Goal: Find specific page/section: Find specific page/section

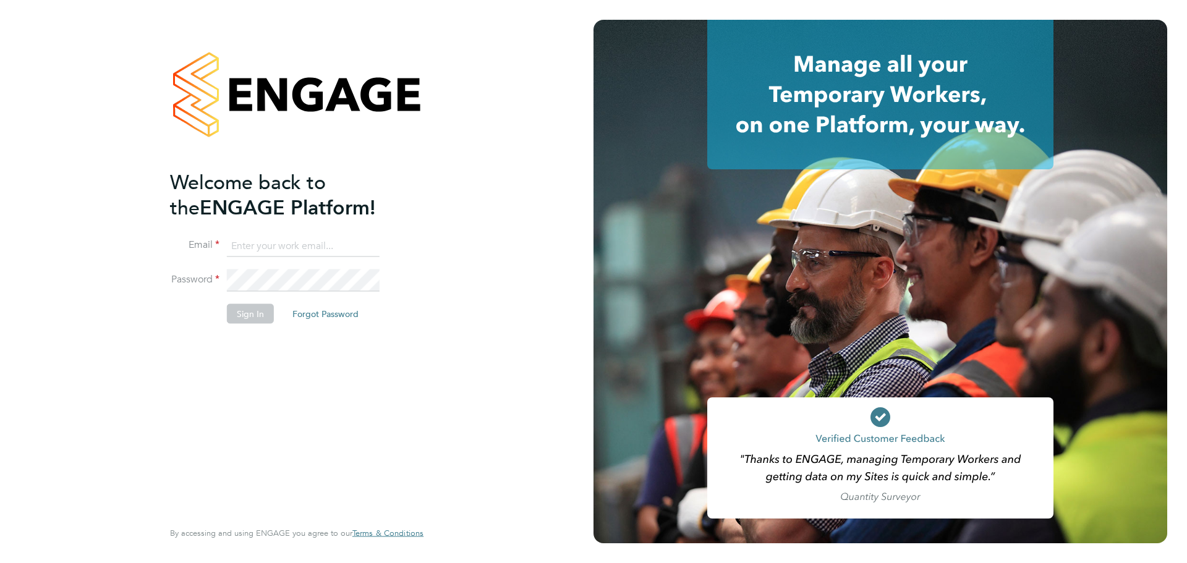
type input "claire.westley@uk.g4s.com"
click at [258, 322] on button "Sign In" at bounding box center [250, 314] width 47 height 20
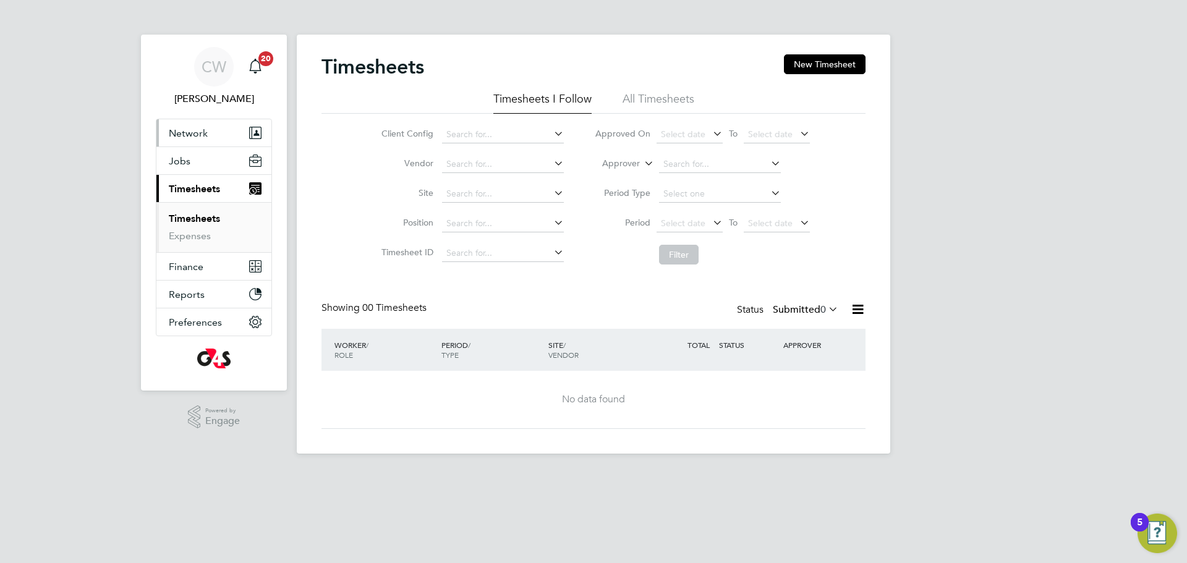
click at [221, 137] on button "Network" at bounding box center [213, 132] width 115 height 27
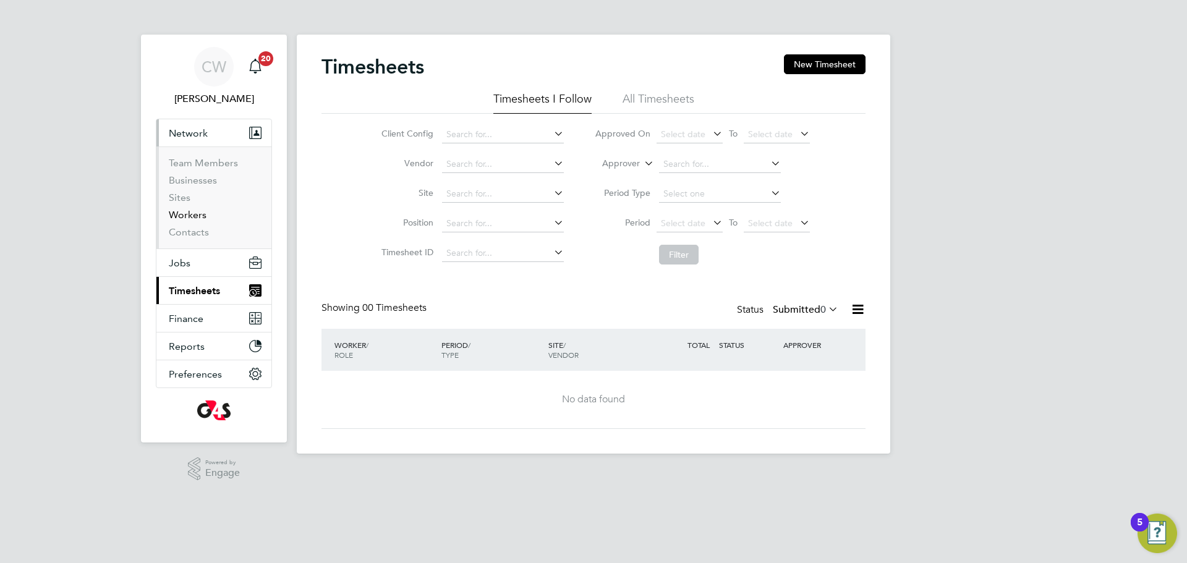
click at [180, 215] on link "Workers" at bounding box center [188, 215] width 38 height 12
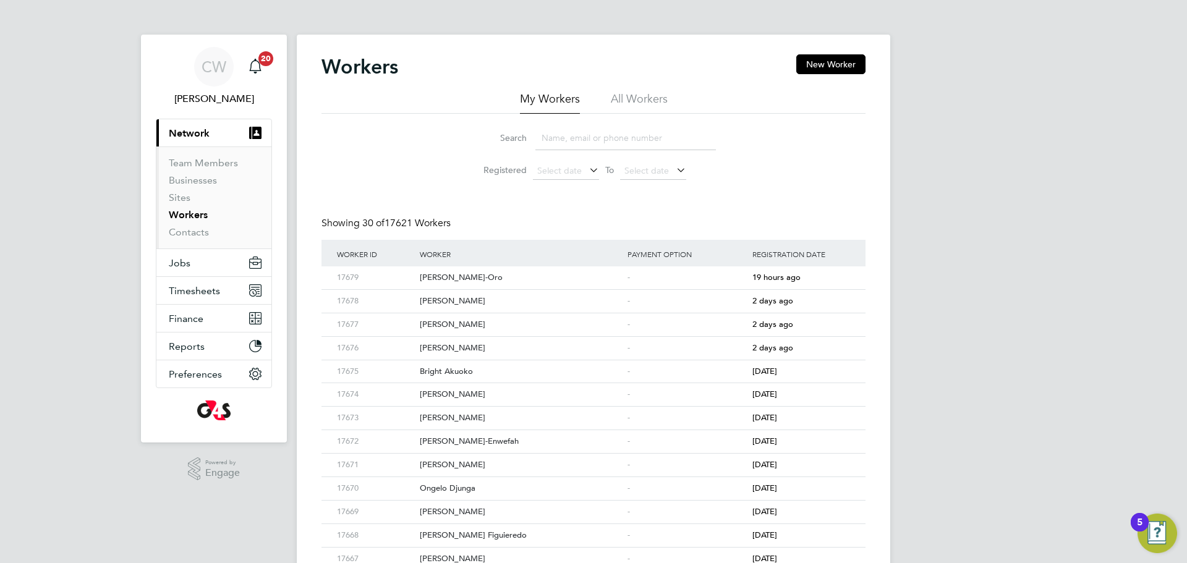
click at [603, 121] on li "Search" at bounding box center [593, 138] width 276 height 36
click at [601, 146] on input at bounding box center [625, 138] width 180 height 24
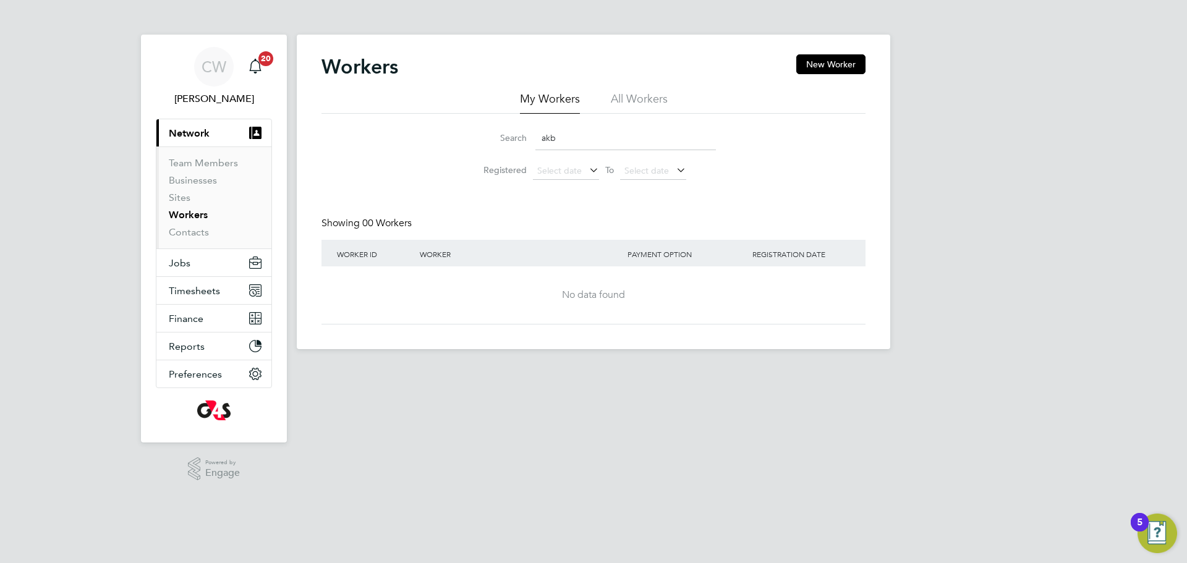
type input "akb"
